Goal: Check status: Check status

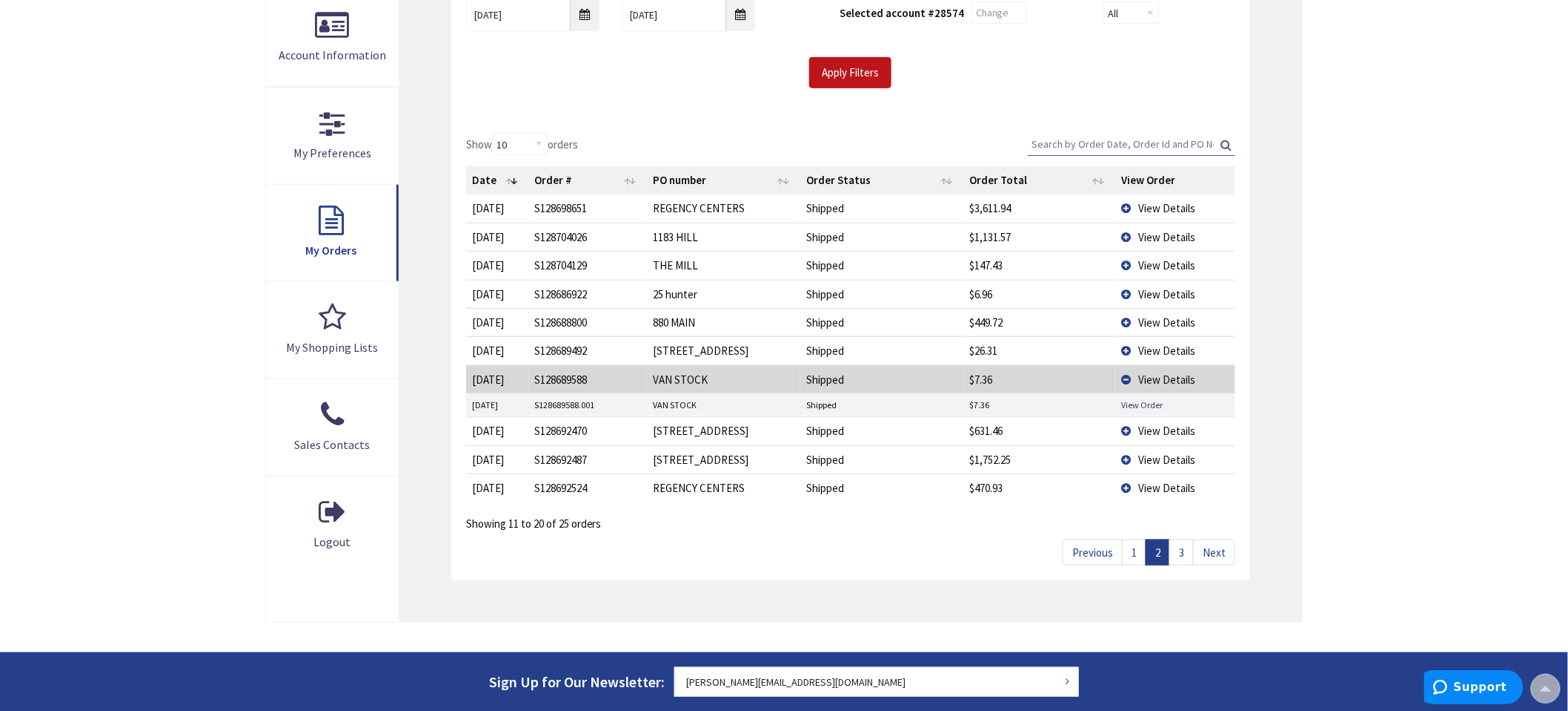
scroll to position [247, 0]
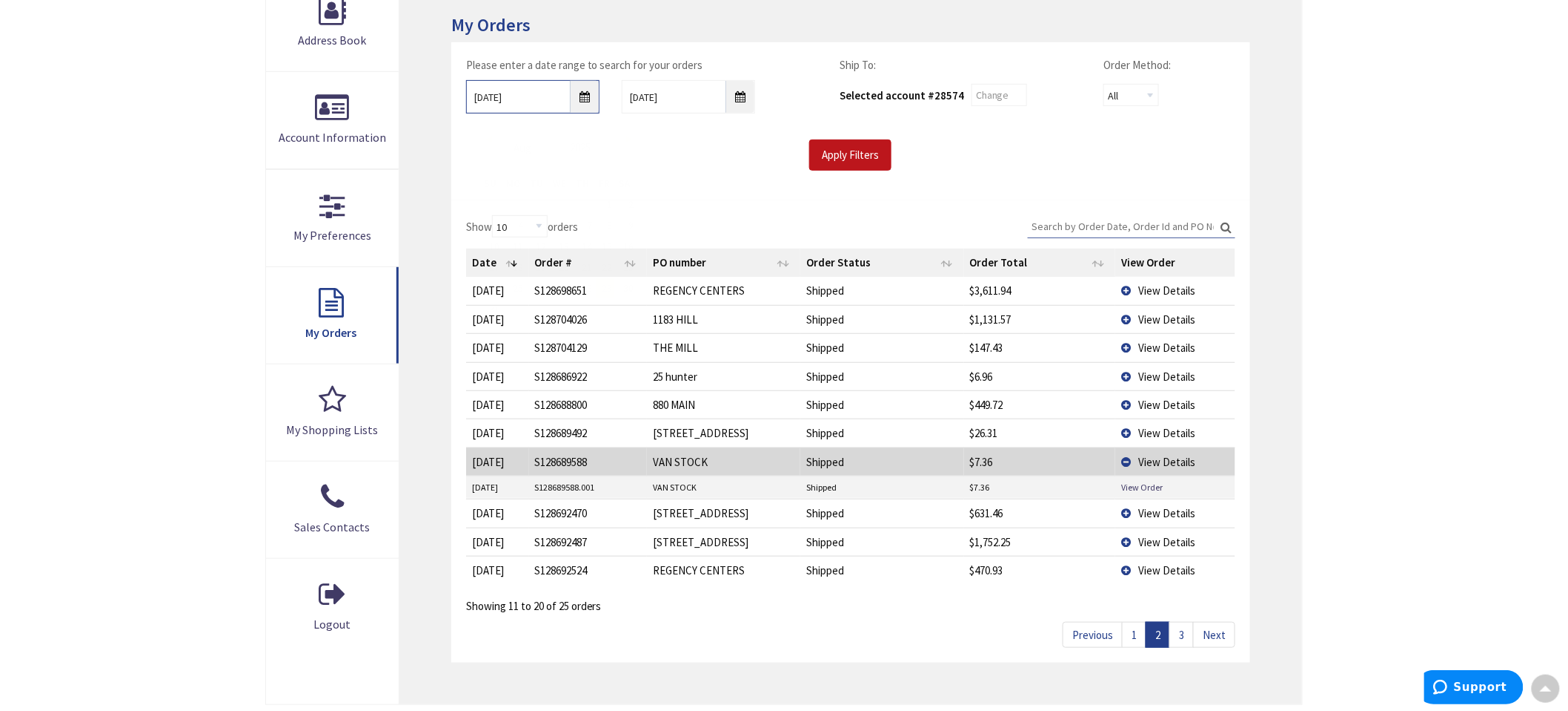
click at [587, 95] on input "[DATE]" at bounding box center [532, 97] width 133 height 34
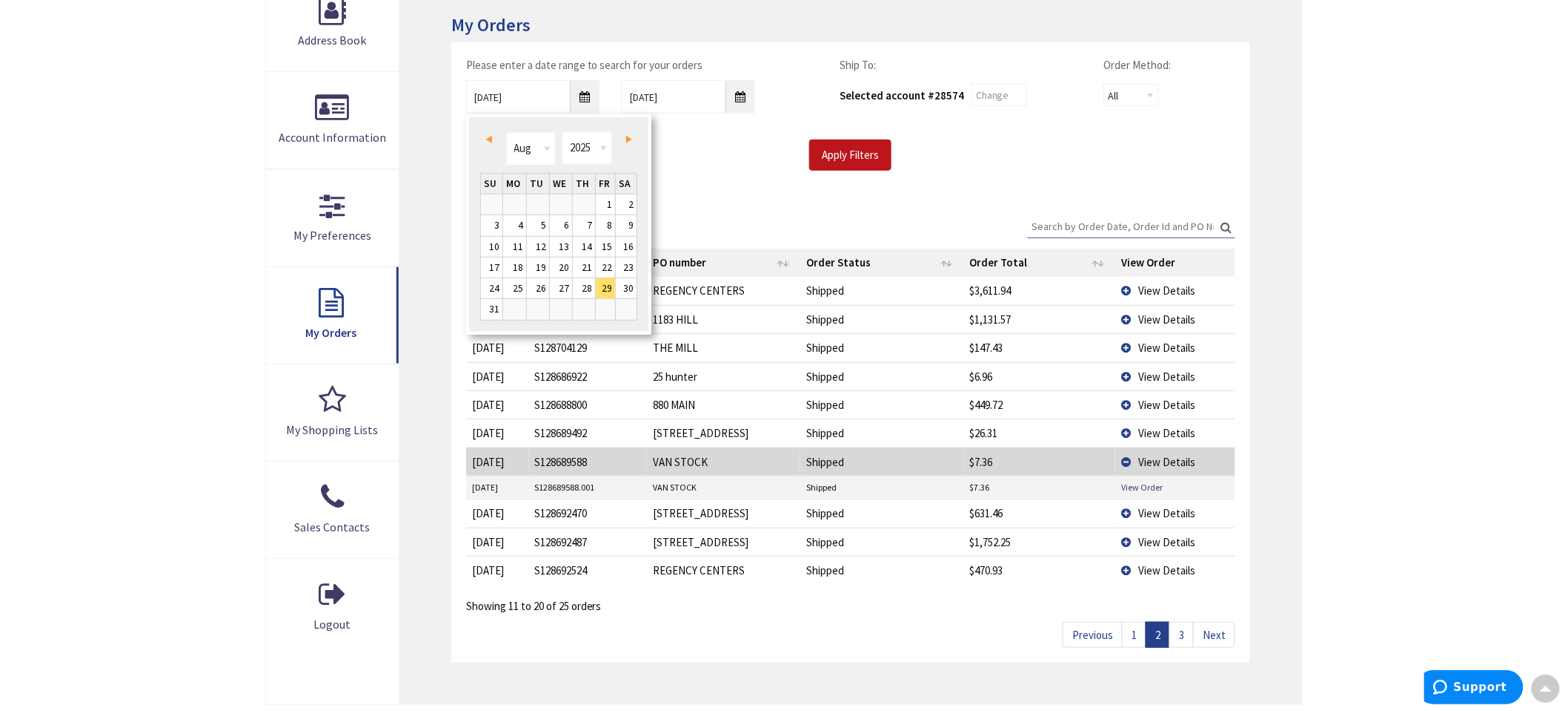
click at [486, 136] on span "Prev" at bounding box center [489, 140] width 6 height 8
click at [627, 136] on span "Next" at bounding box center [630, 140] width 6 height 8
click at [544, 205] on link "1" at bounding box center [538, 204] width 23 height 20
type input "[DATE]"
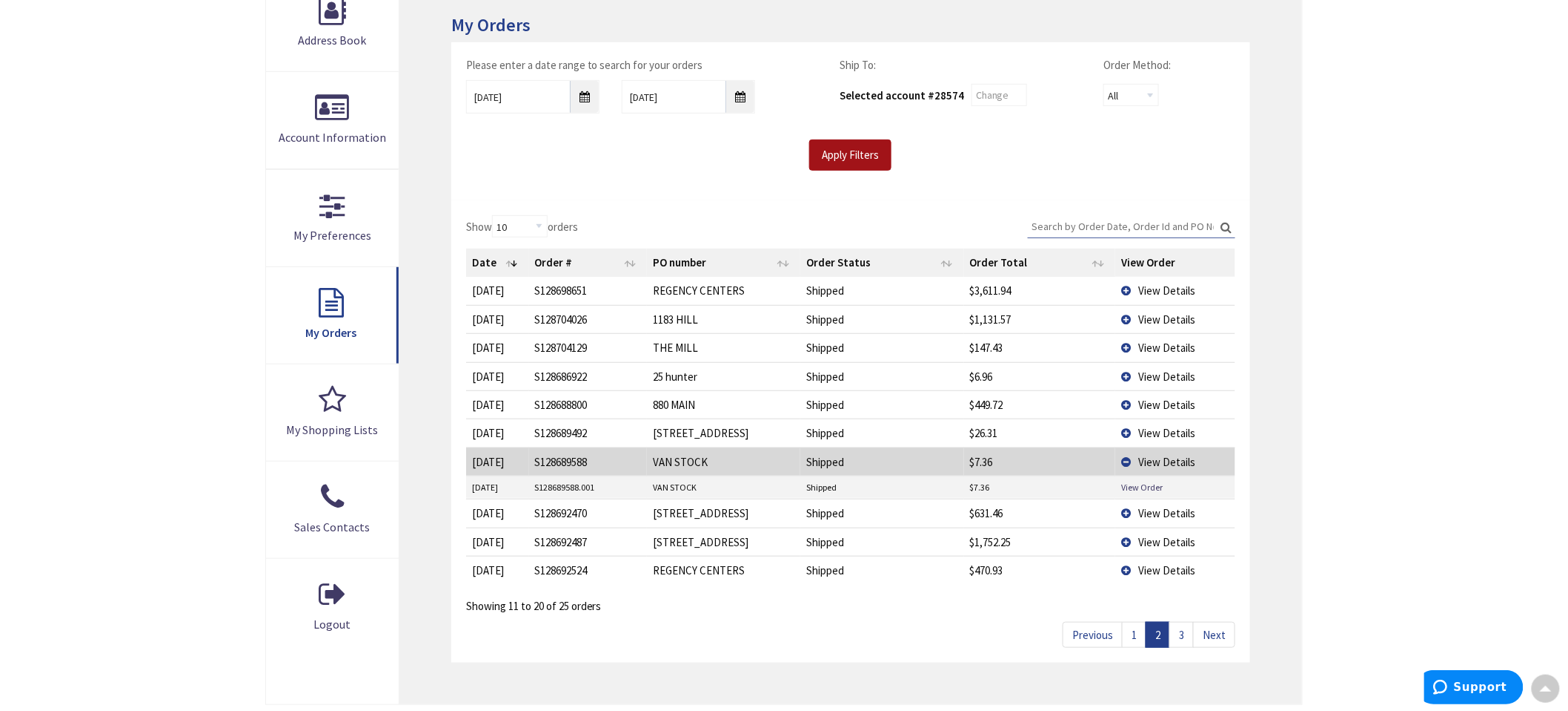
click at [869, 152] on input "Apply Filters" at bounding box center [850, 155] width 82 height 32
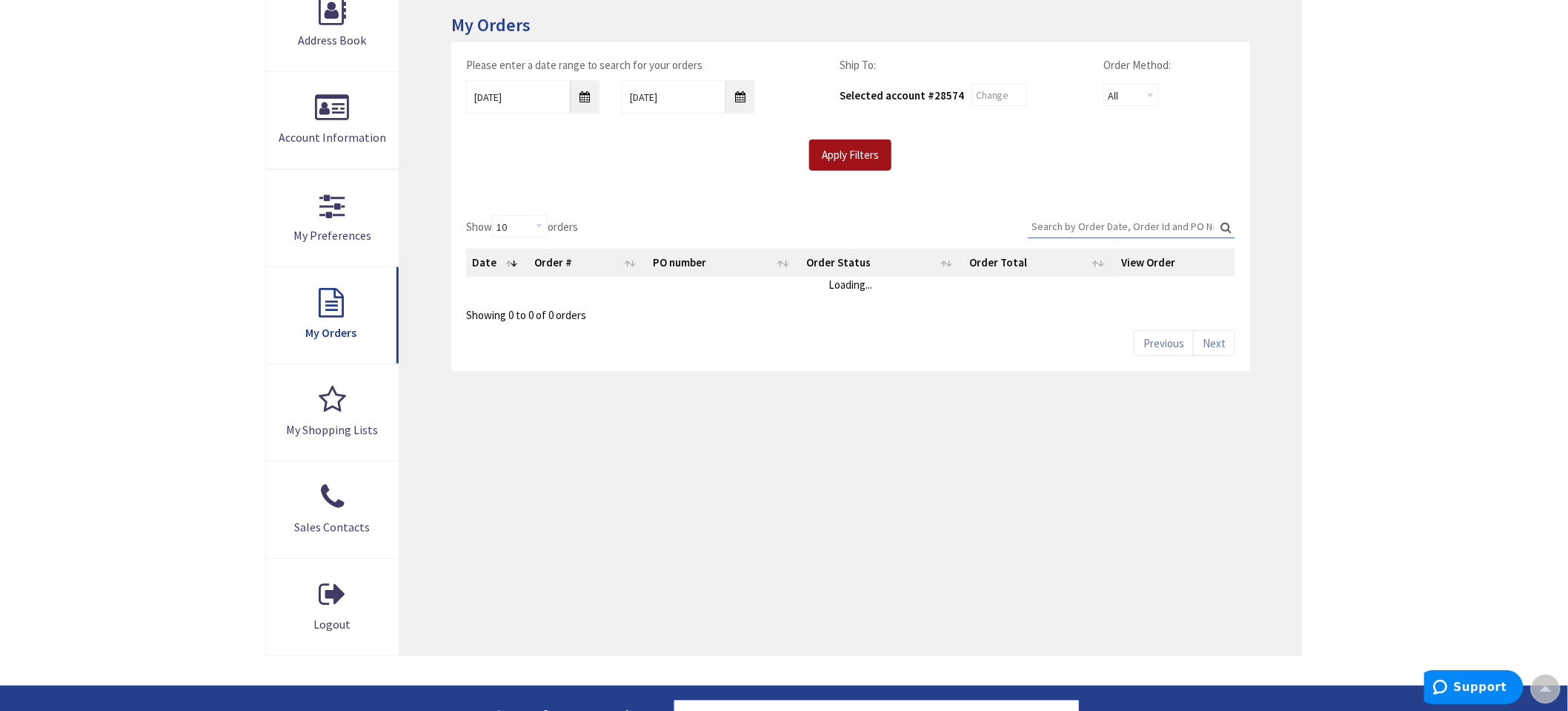
click at [868, 156] on input "Apply Filters" at bounding box center [850, 155] width 82 height 32
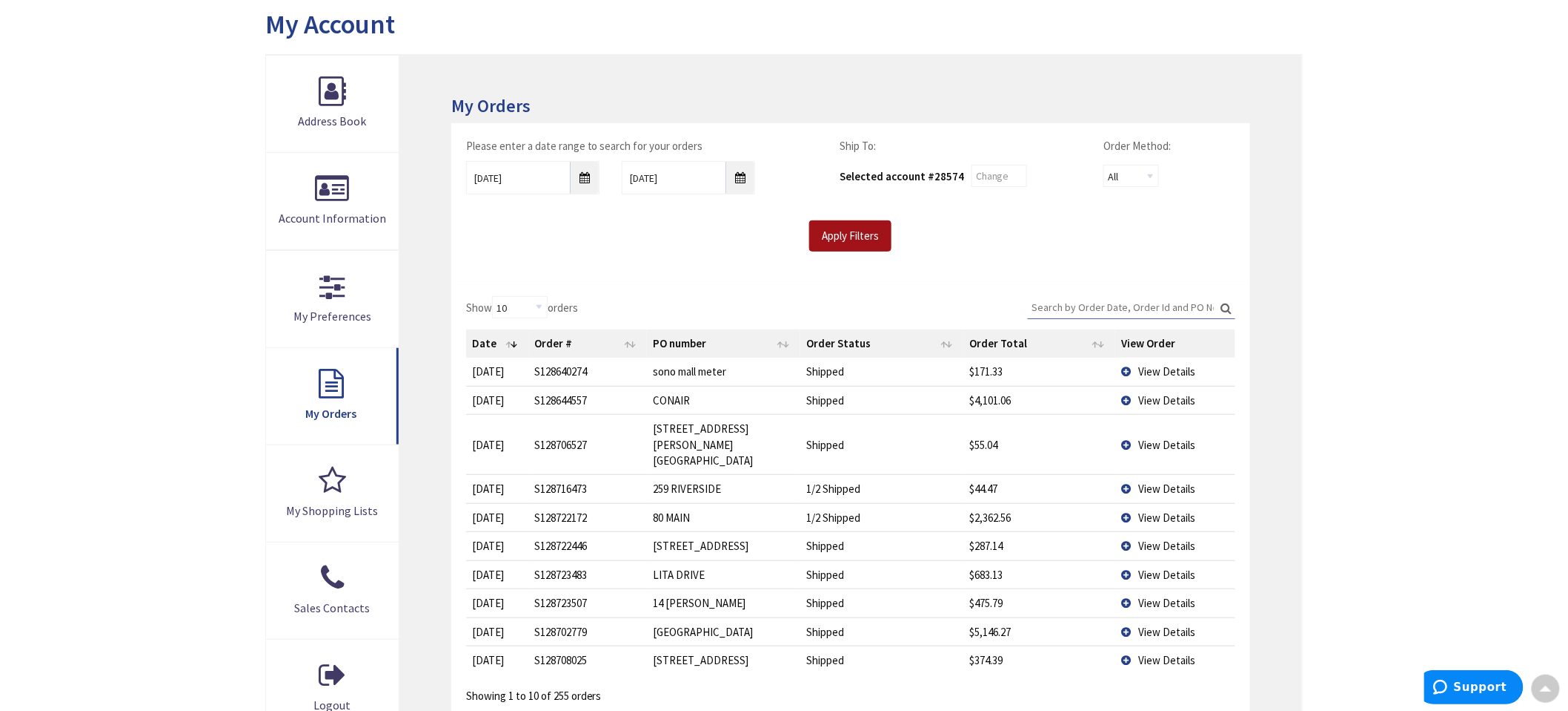
scroll to position [165, 0]
click at [839, 236] on input "Apply Filters" at bounding box center [850, 238] width 82 height 32
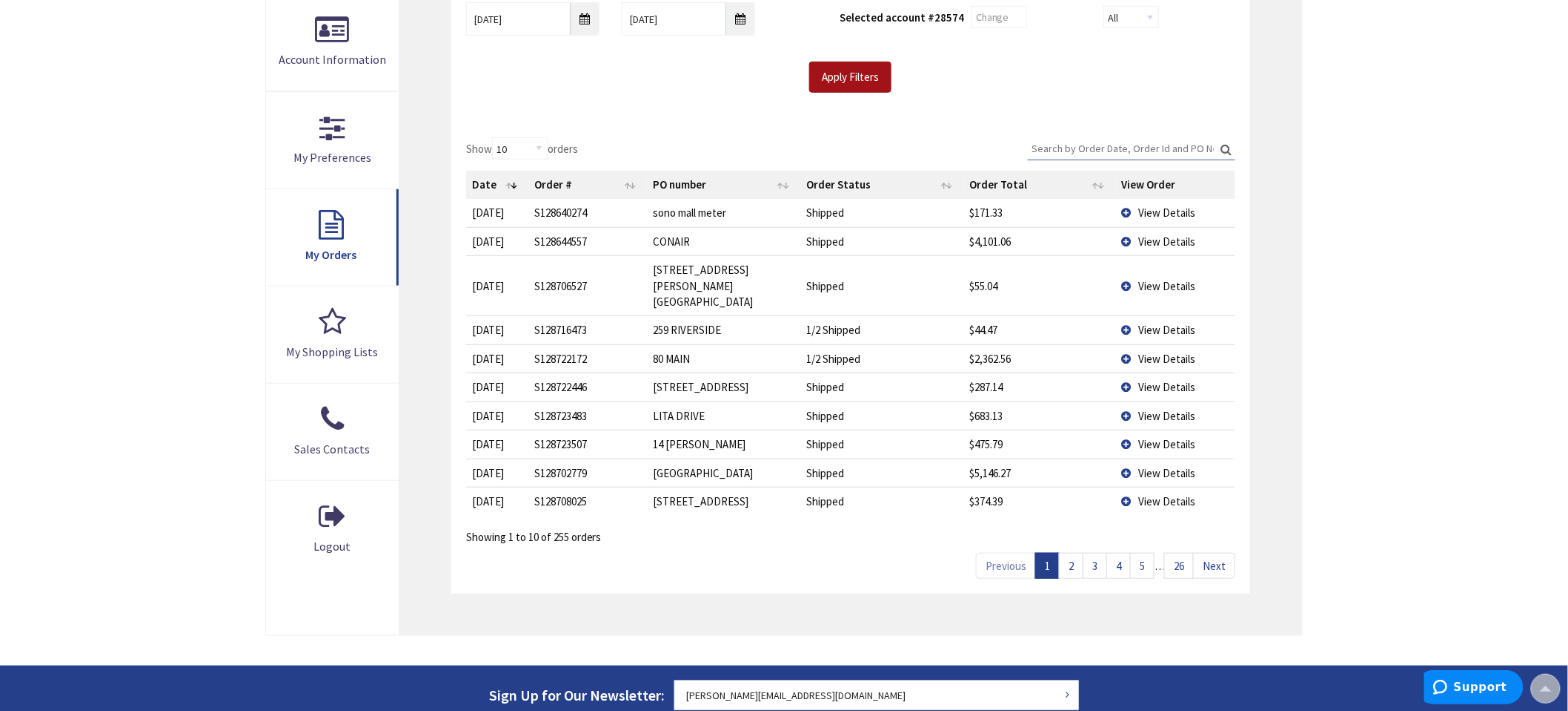
scroll to position [329, 0]
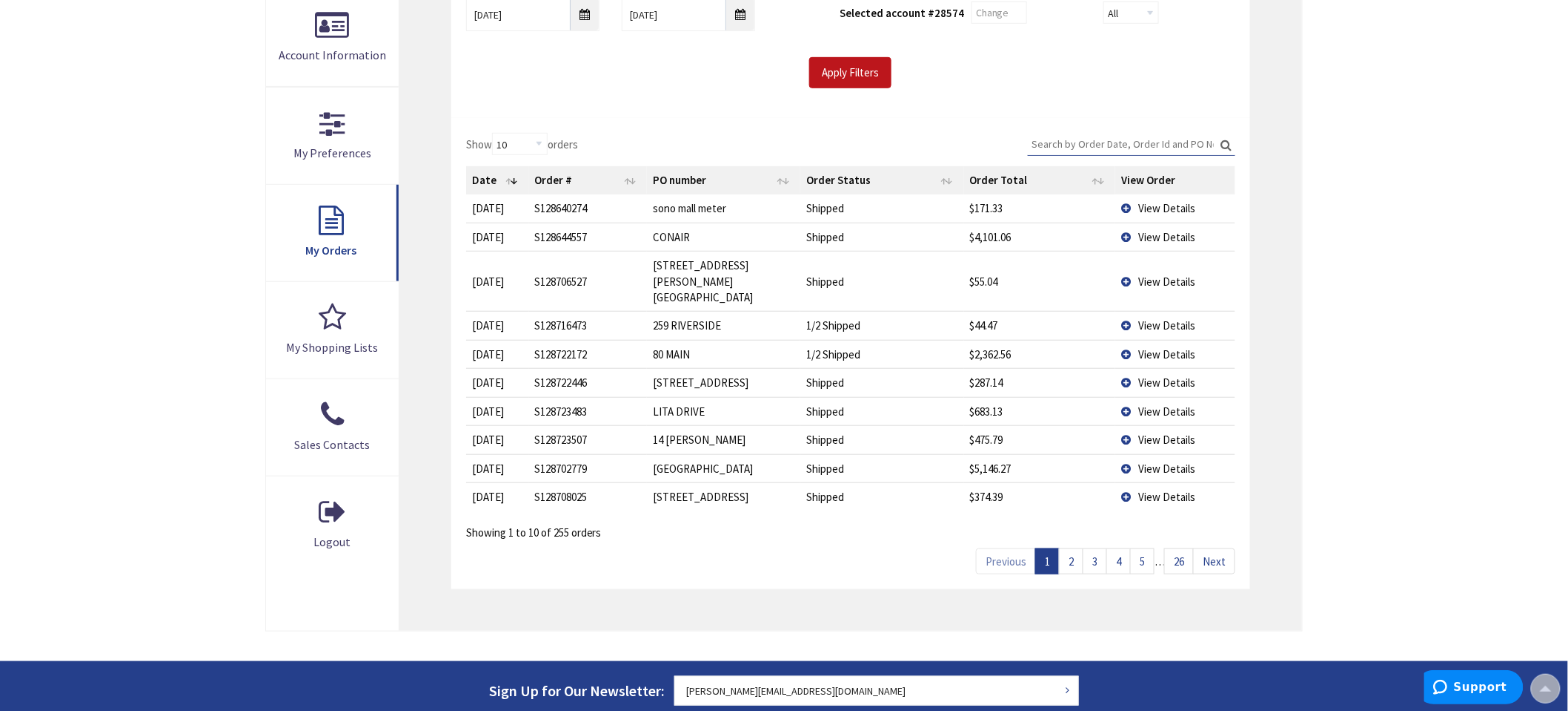
click at [1189, 548] on link "26" at bounding box center [1180, 561] width 30 height 26
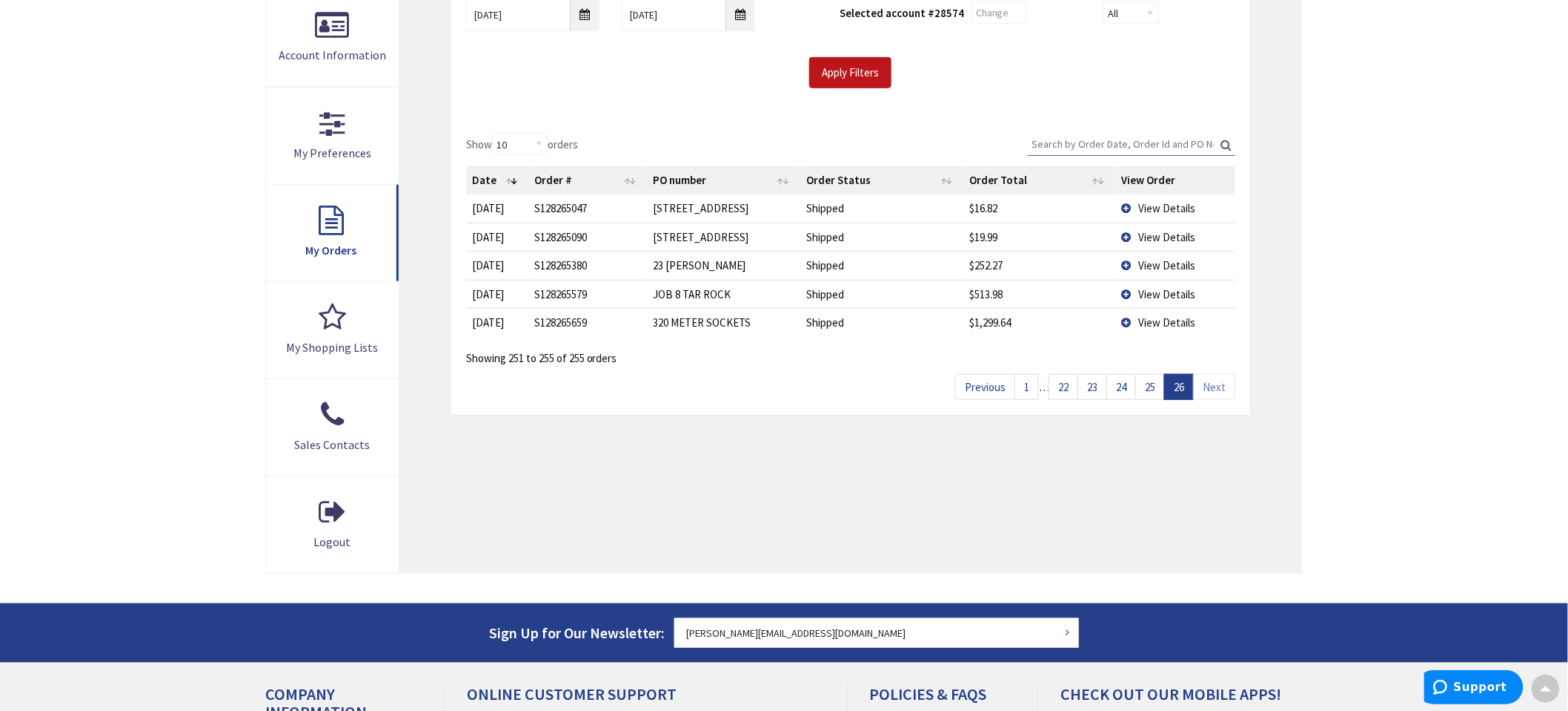
click at [1150, 393] on link "25" at bounding box center [1150, 387] width 30 height 26
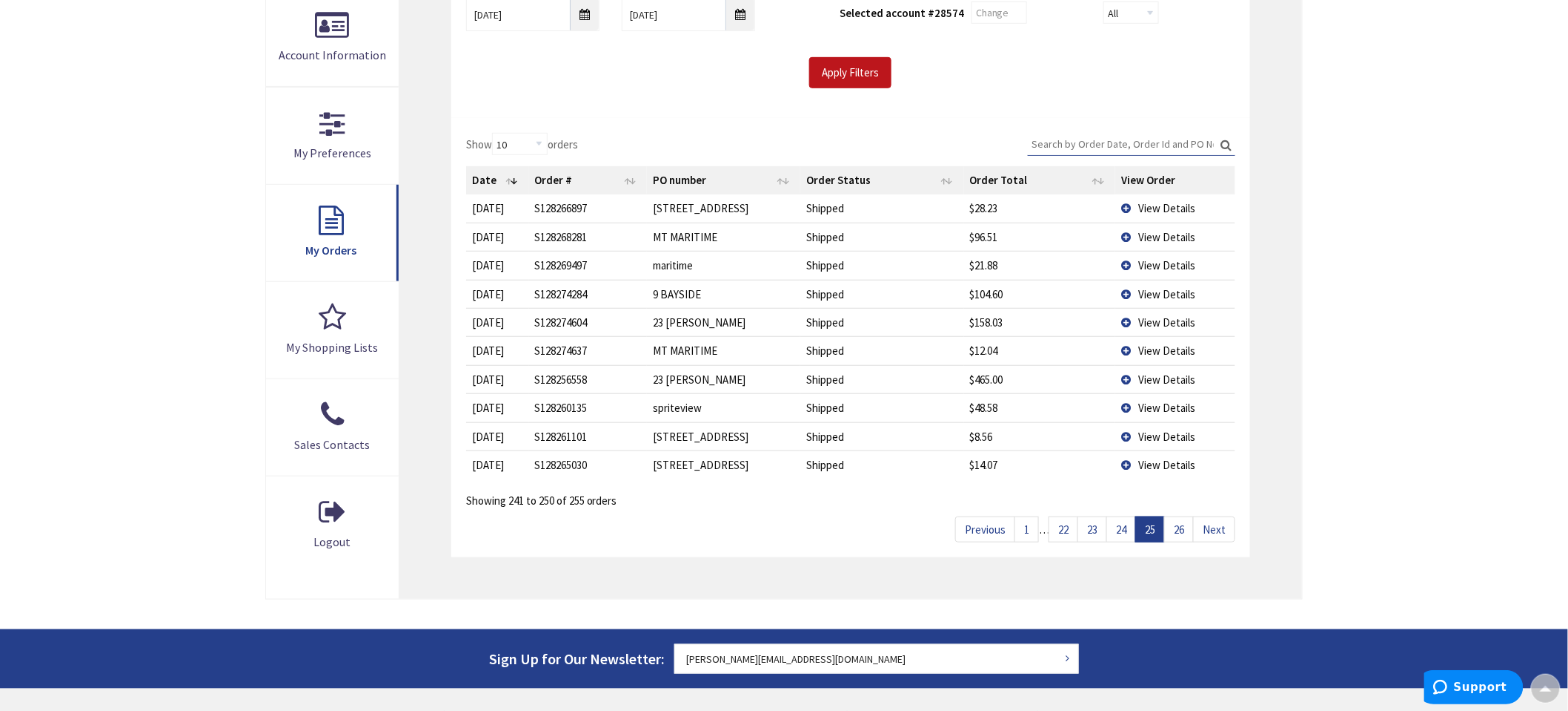
click at [1121, 529] on link "24" at bounding box center [1122, 529] width 30 height 26
click at [1091, 531] on link "23" at bounding box center [1093, 529] width 30 height 26
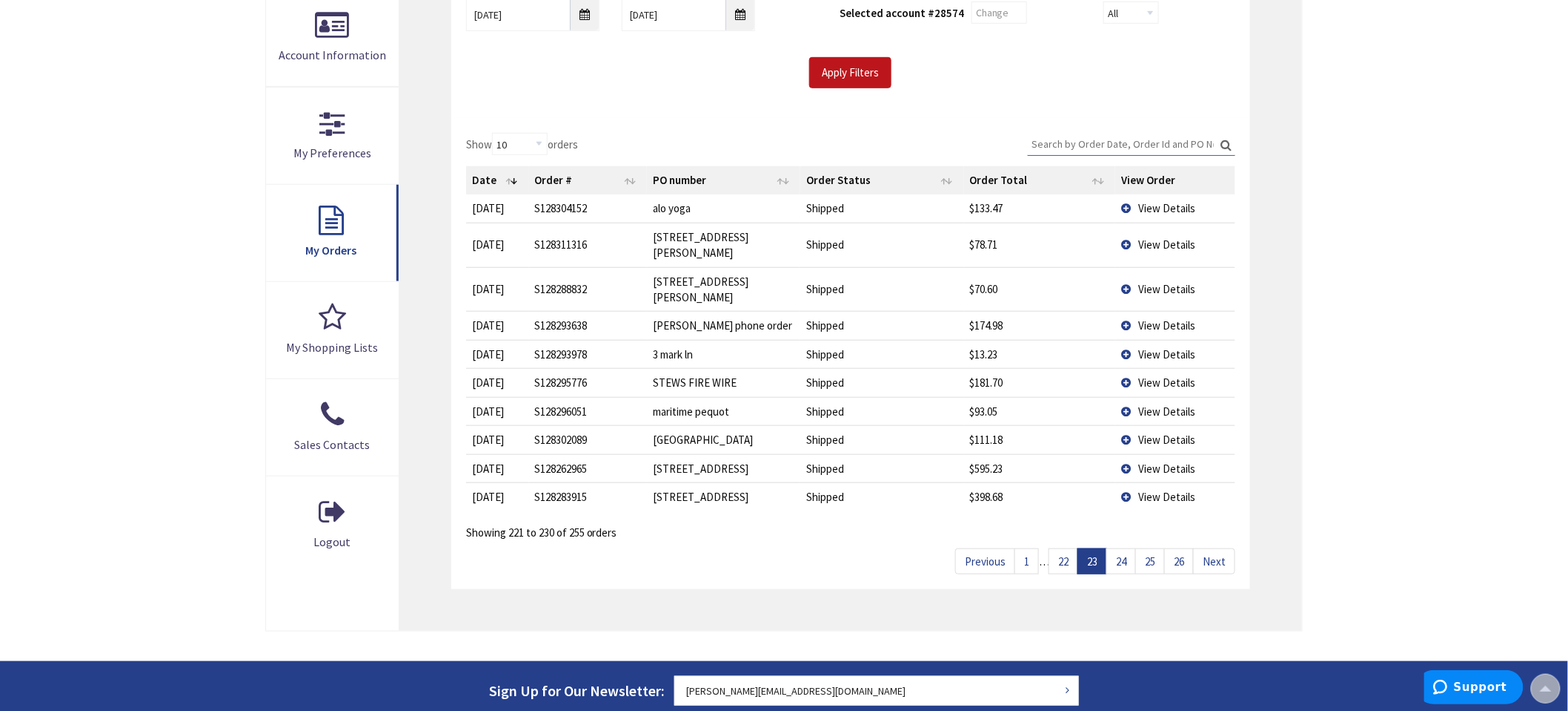
click at [1065, 548] on link "22" at bounding box center [1063, 561] width 30 height 26
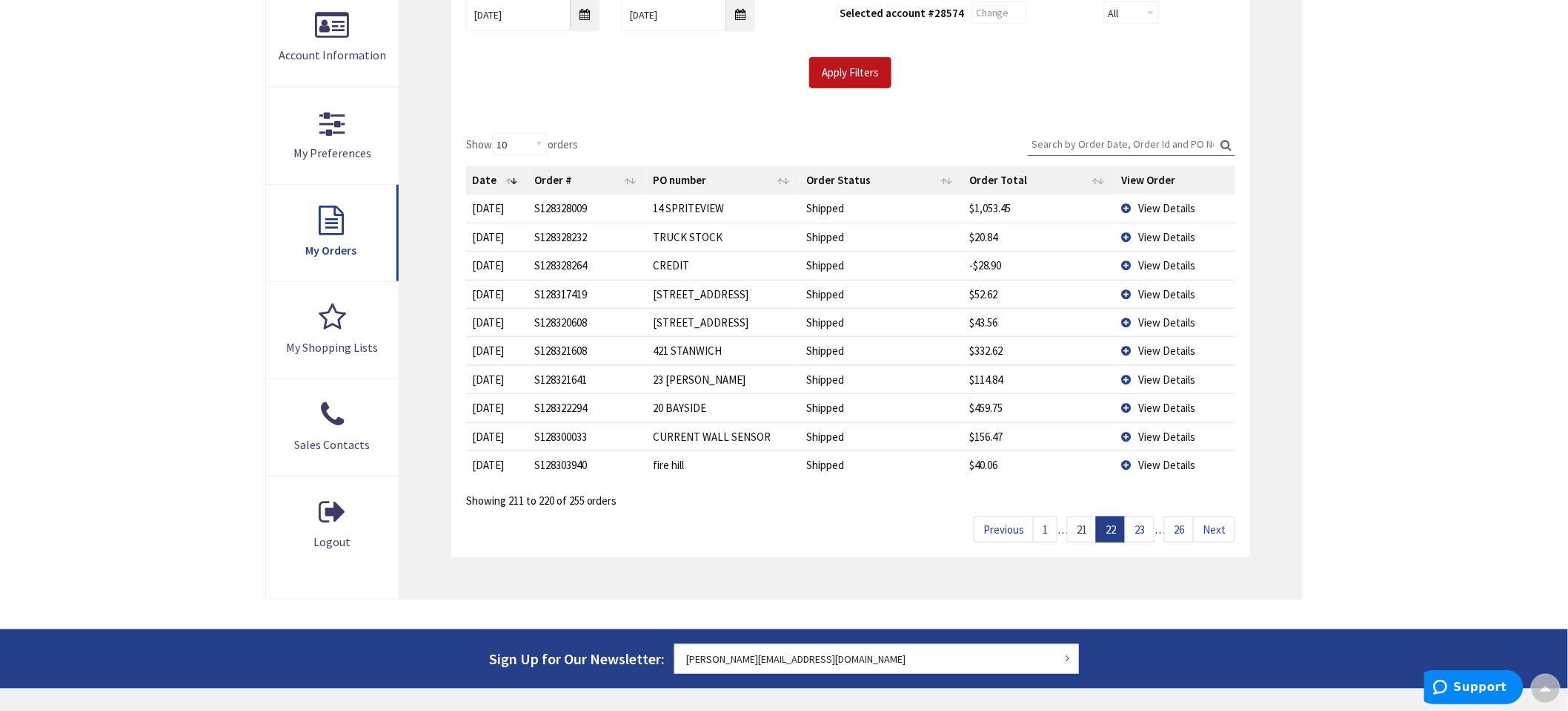
click at [1078, 526] on link "21" at bounding box center [1082, 529] width 30 height 26
click at [1072, 527] on link "20" at bounding box center [1082, 529] width 30 height 26
click at [1072, 527] on link "19" at bounding box center [1082, 529] width 30 height 26
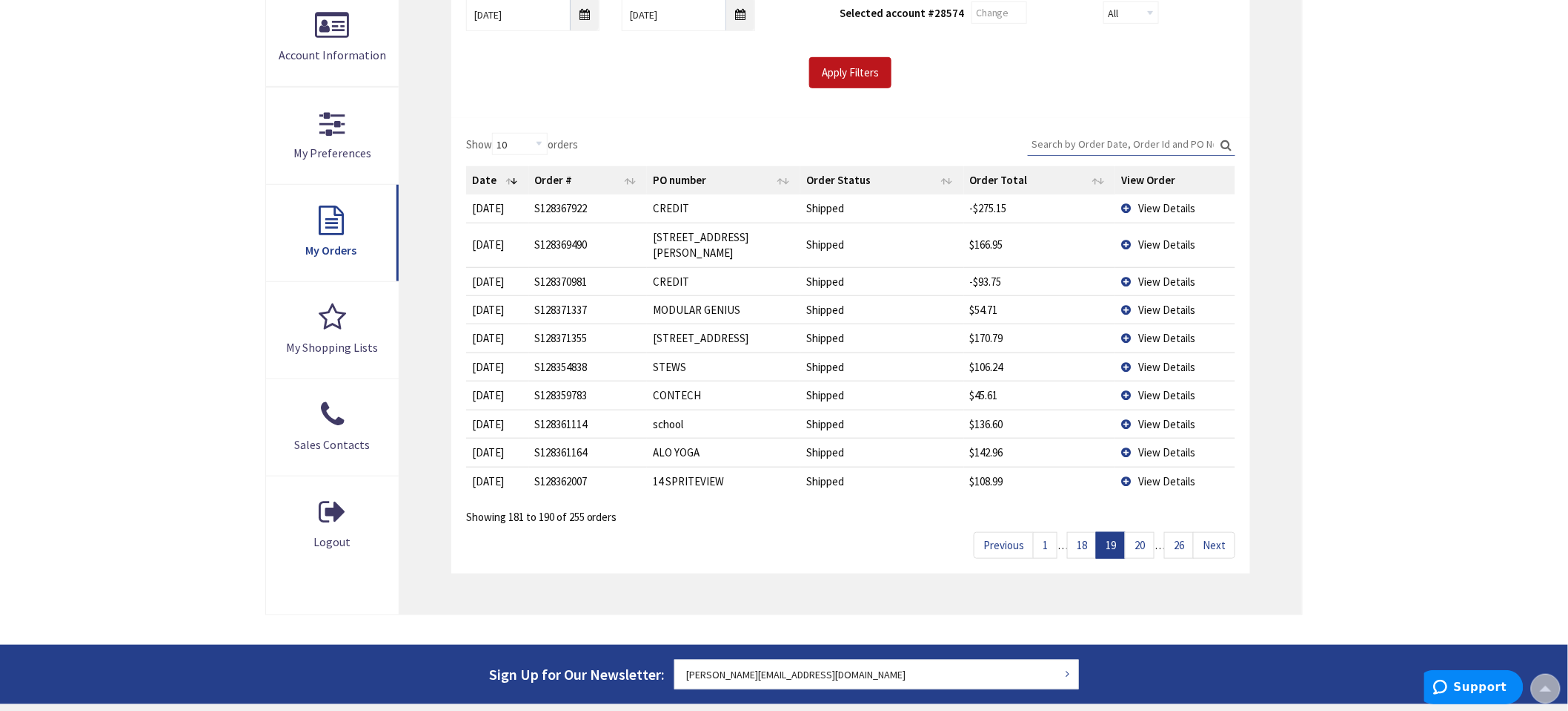
click at [1150, 388] on span "View Details" at bounding box center [1167, 394] width 57 height 14
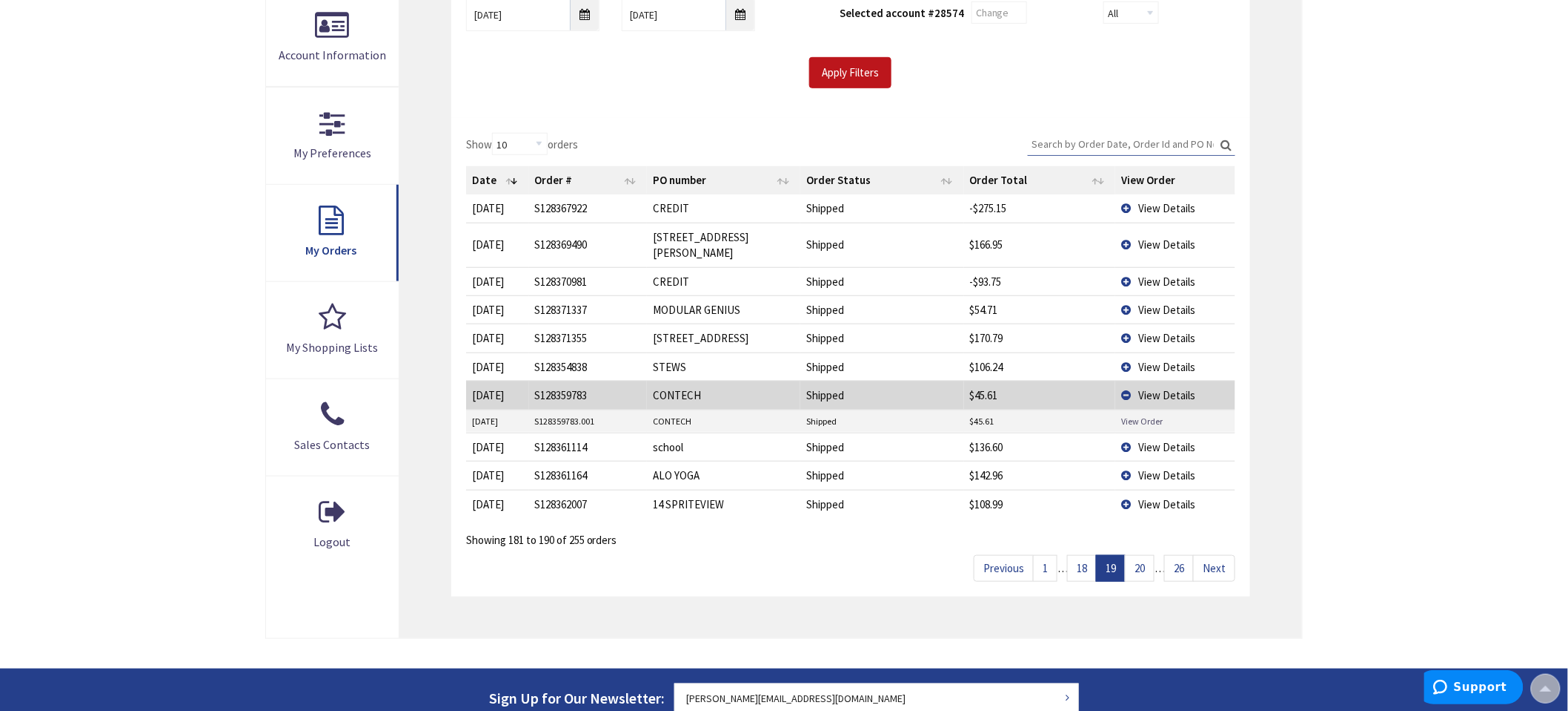
click at [1142, 414] on link "View Order" at bounding box center [1142, 420] width 41 height 13
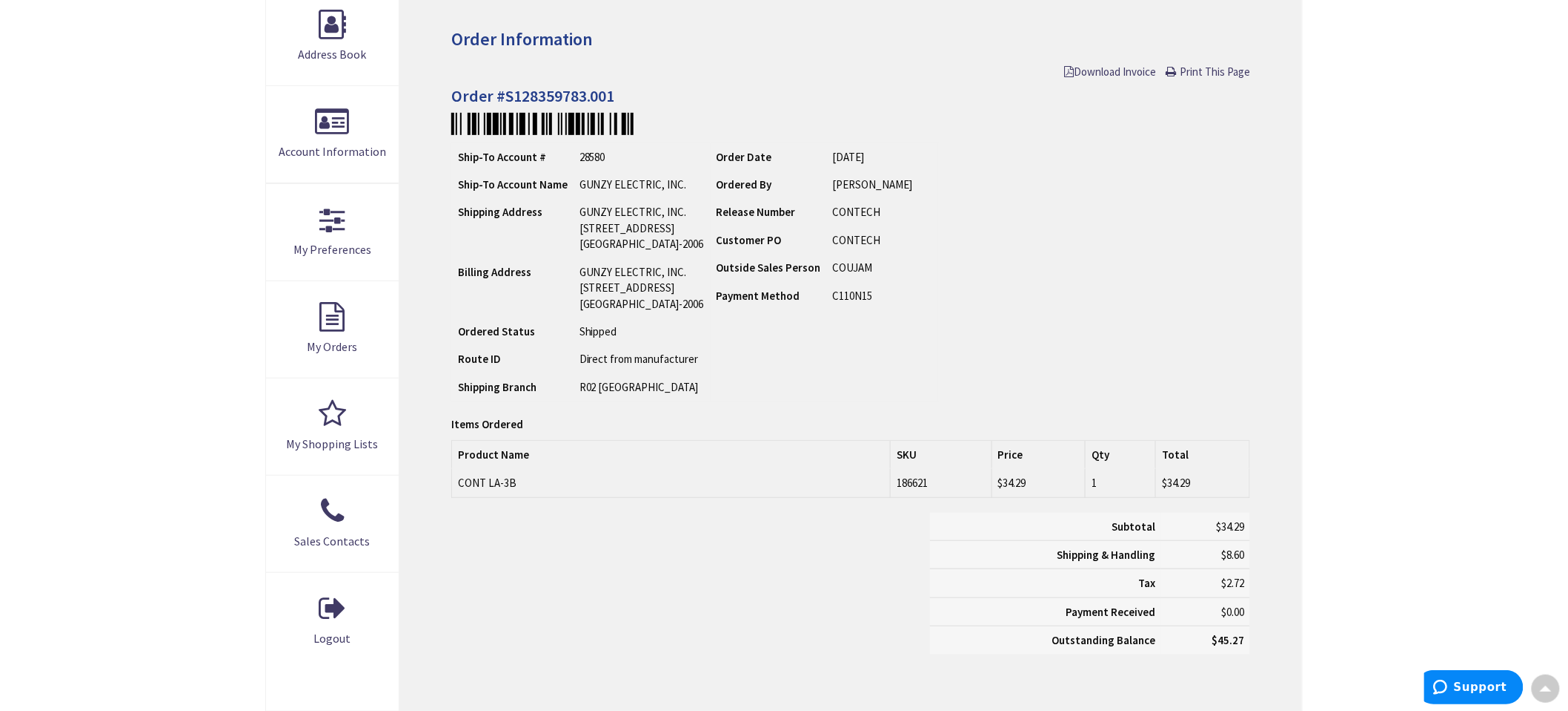
scroll to position [249, 0]
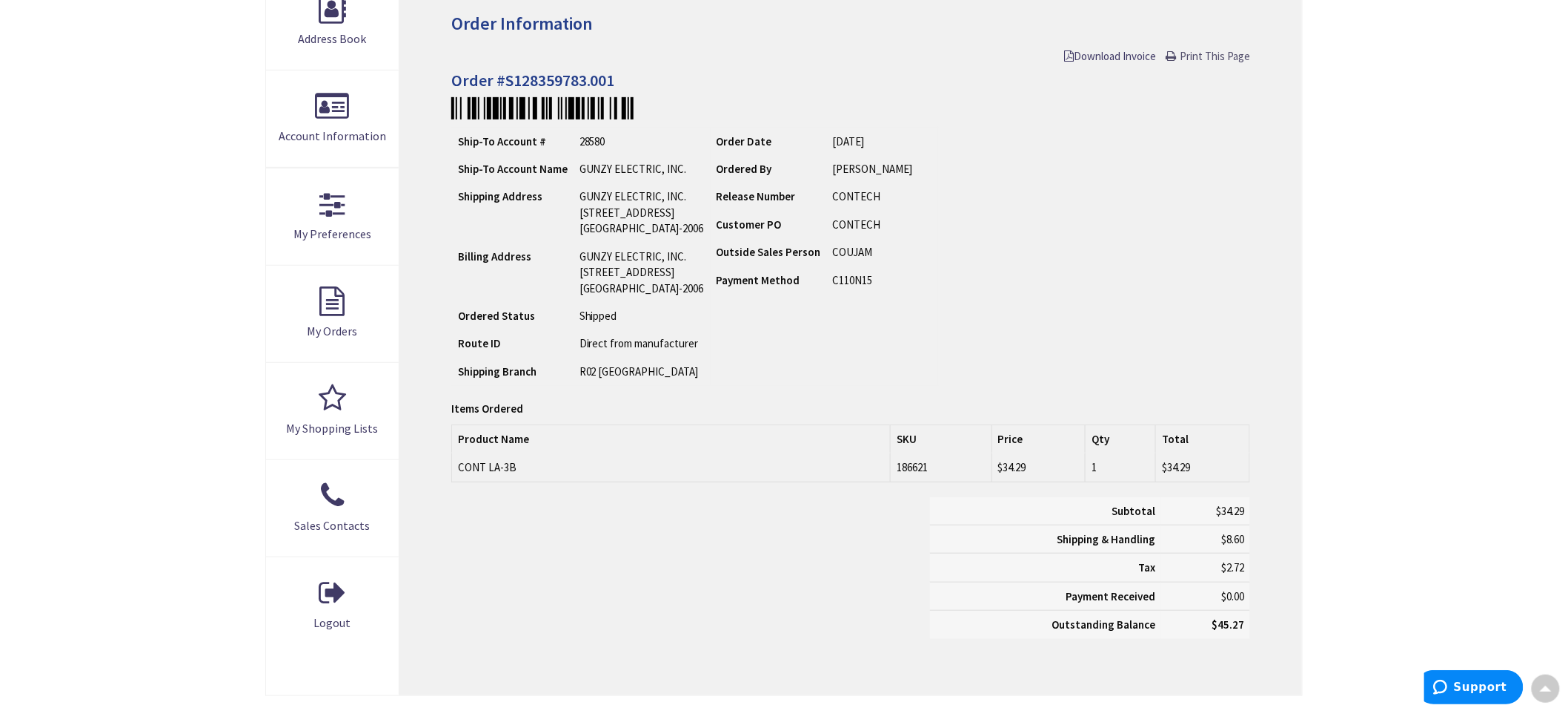
drag, startPoint x: 1193, startPoint y: 56, endPoint x: 1225, endPoint y: 644, distance: 588.9
click at [1193, 56] on span "Print This Page" at bounding box center [1214, 56] width 70 height 14
click at [486, 469] on td "CONT LA-3B" at bounding box center [671, 467] width 440 height 29
click at [498, 464] on td "CONT LA-3B" at bounding box center [671, 467] width 440 height 29
